Goal: Task Accomplishment & Management: Manage account settings

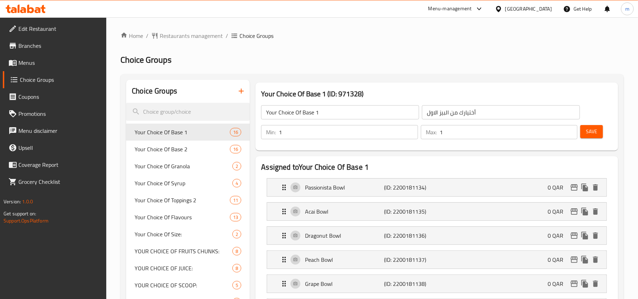
drag, startPoint x: 548, startPoint y: 18, endPoint x: 547, endPoint y: 13, distance: 4.3
click at [548, 17] on div "​ Menu-management [GEOGRAPHIC_DATA] Get Help m Edit Restaurant Branches Menus C…" at bounding box center [319, 158] width 638 height 282
click at [546, 9] on div "[GEOGRAPHIC_DATA]" at bounding box center [528, 9] width 47 height 8
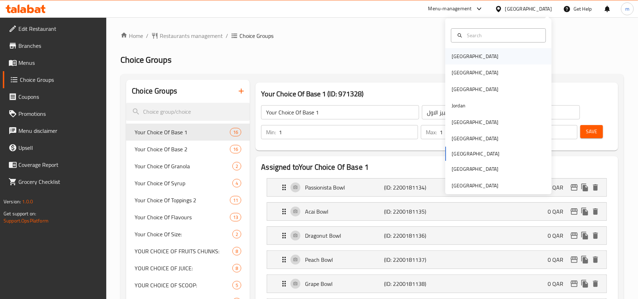
click at [505, 53] on div "[GEOGRAPHIC_DATA]" at bounding box center [498, 56] width 106 height 16
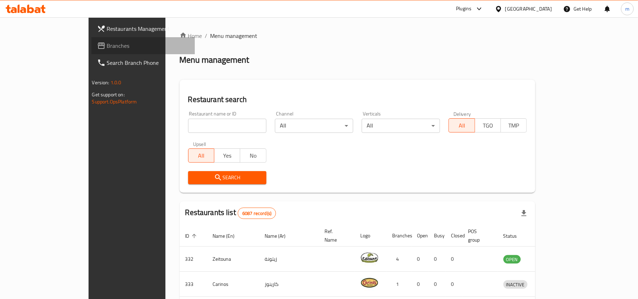
click at [91, 51] on link "Branches" at bounding box center [143, 45] width 104 height 17
